Goal: Navigation & Orientation: Find specific page/section

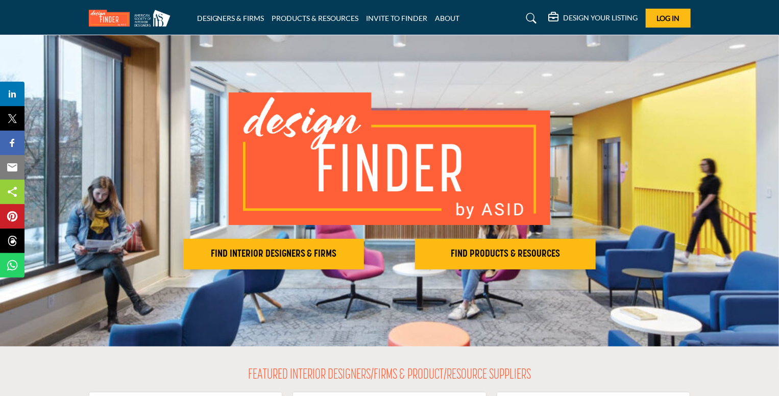
scroll to position [21, 0]
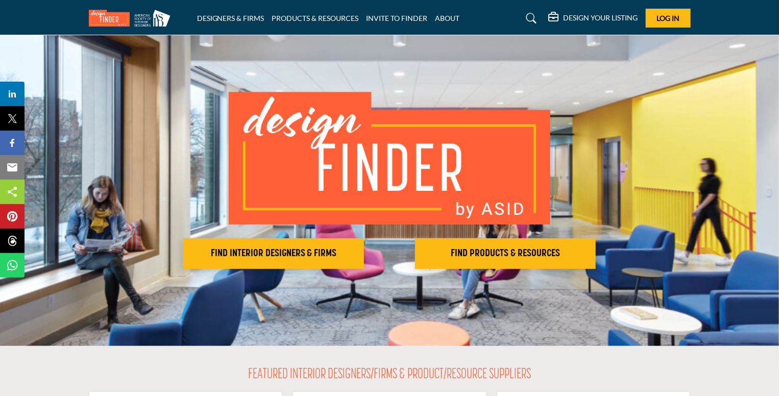
drag, startPoint x: 784, startPoint y: 27, endPoint x: 784, endPoint y: 119, distance: 92.5
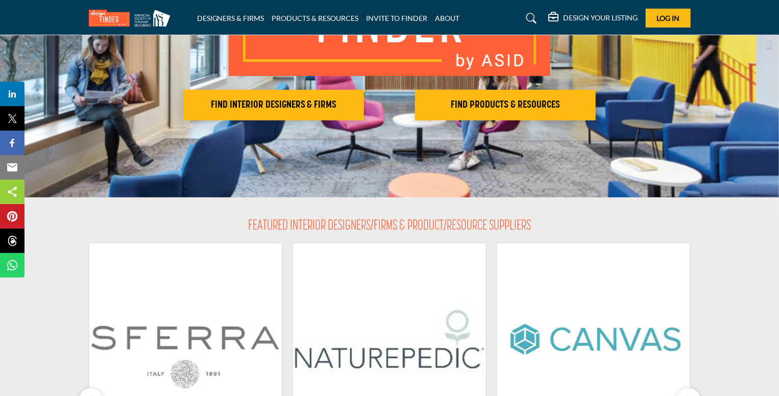
scroll to position [163, 0]
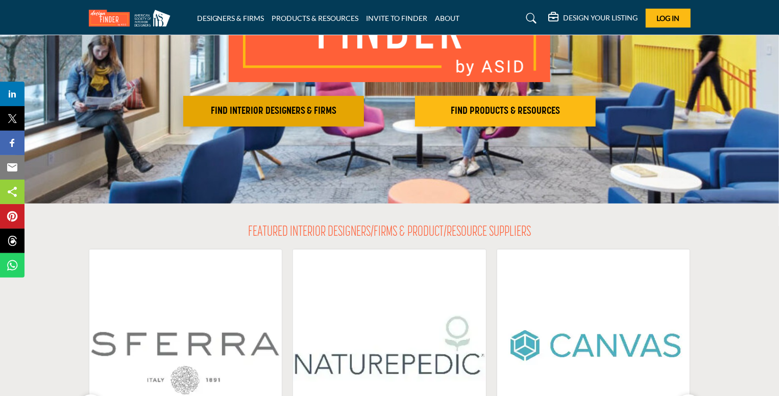
click at [316, 108] on h2 "FIND INTERIOR DESIGNERS & FIRMS" at bounding box center [273, 111] width 175 height 12
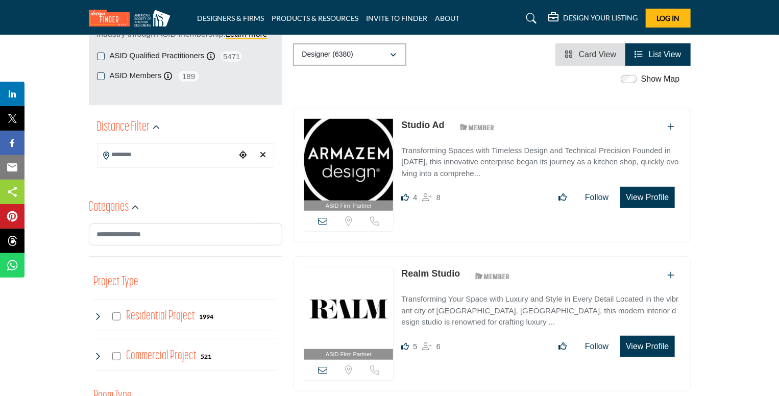
scroll to position [183, 0]
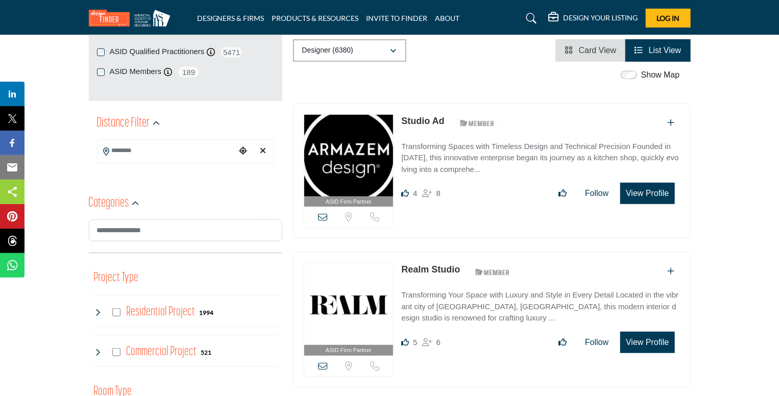
click at [426, 122] on link "Studio Ad" at bounding box center [422, 121] width 43 height 10
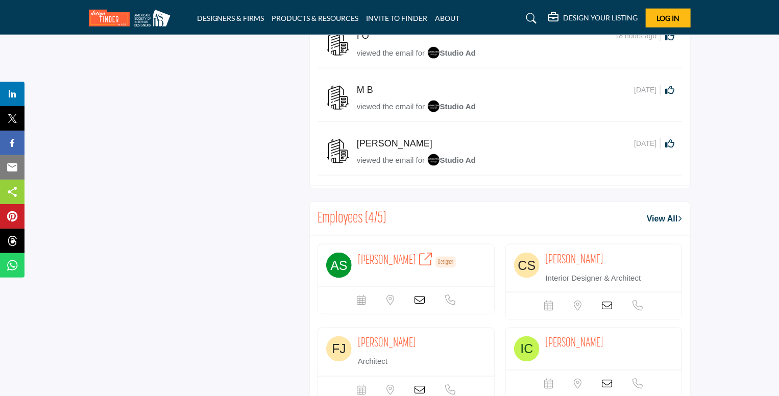
scroll to position [708, 0]
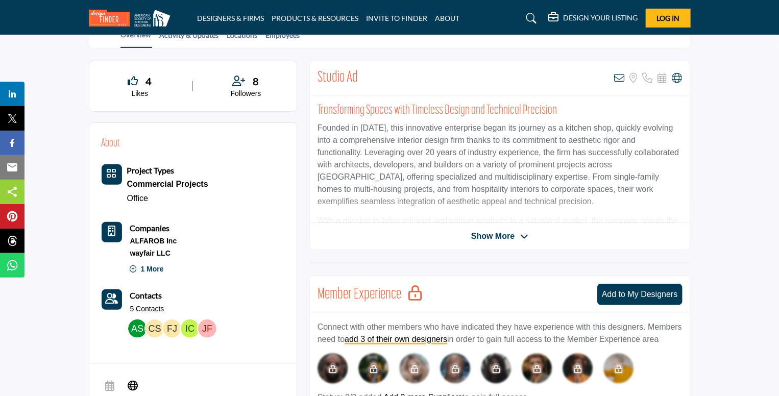
scroll to position [277, 0]
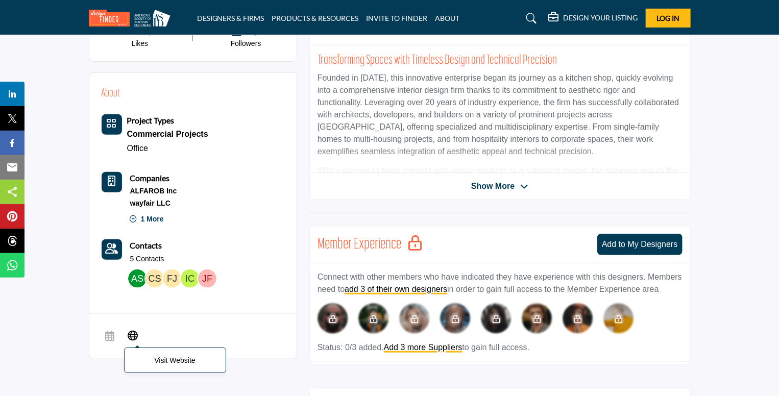
click at [131, 331] on icon at bounding box center [133, 335] width 10 height 12
